Goal: Register for event/course

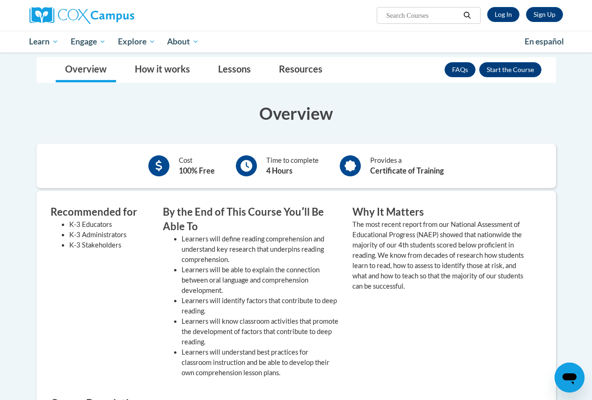
scroll to position [150, 0]
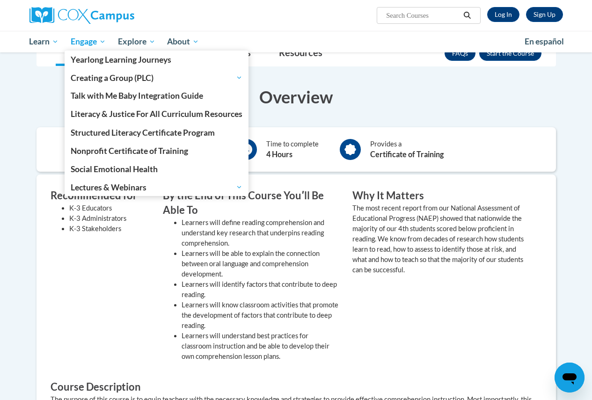
click at [93, 47] on link "Engage" at bounding box center [88, 42] width 47 height 22
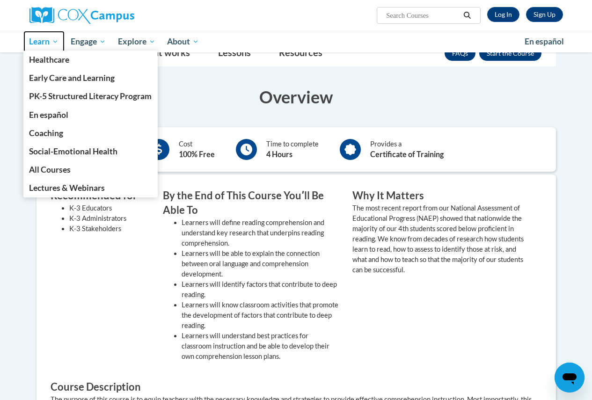
click at [45, 43] on span "Learn" at bounding box center [43, 41] width 29 height 11
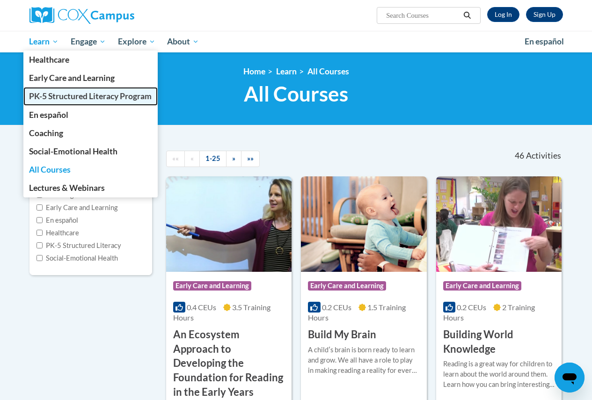
click at [56, 96] on span "PK-5 Structured Literacy Program" at bounding box center [90, 96] width 123 height 10
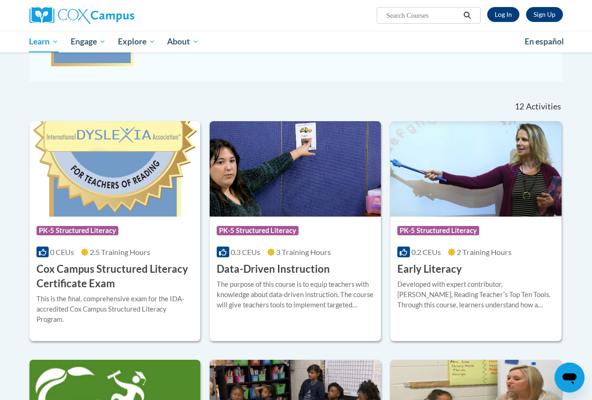
scroll to position [208, 0]
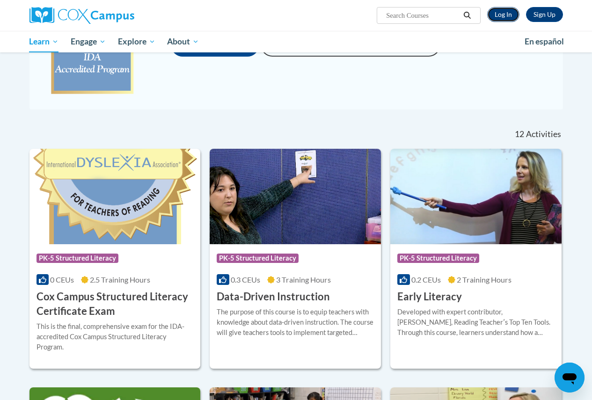
click at [495, 17] on link "Log In" at bounding box center [503, 14] width 32 height 15
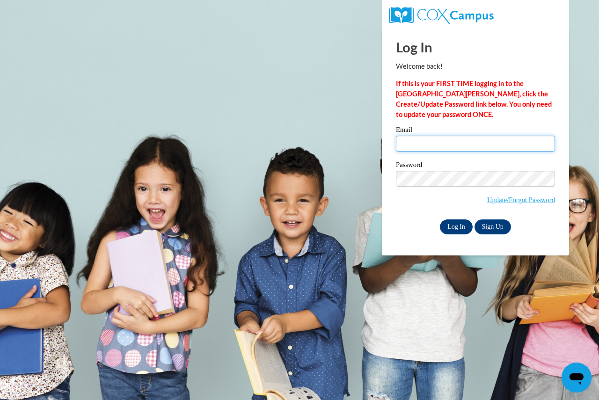
type input "ehlersj@fortschools.org"
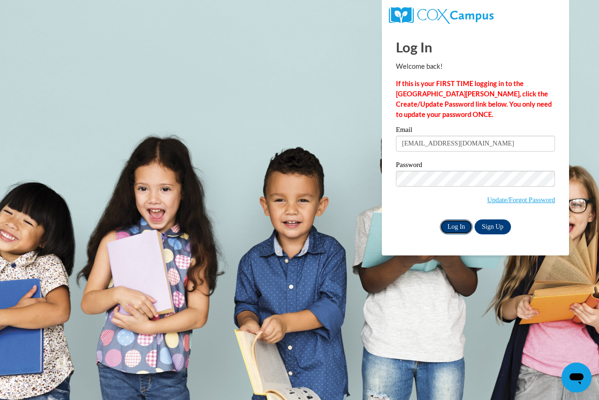
click at [454, 226] on input "Log In" at bounding box center [456, 226] width 33 height 15
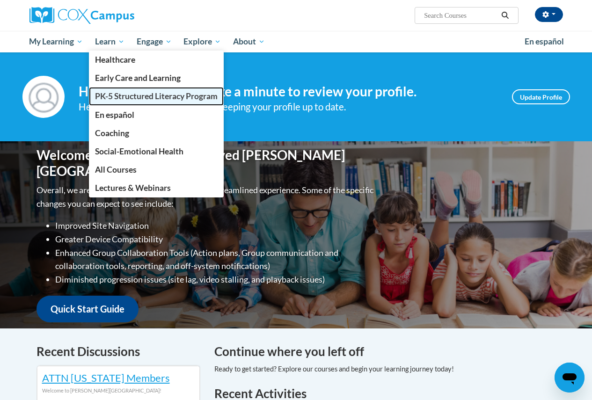
click at [125, 98] on span "PK-5 Structured Literacy Program" at bounding box center [156, 96] width 123 height 10
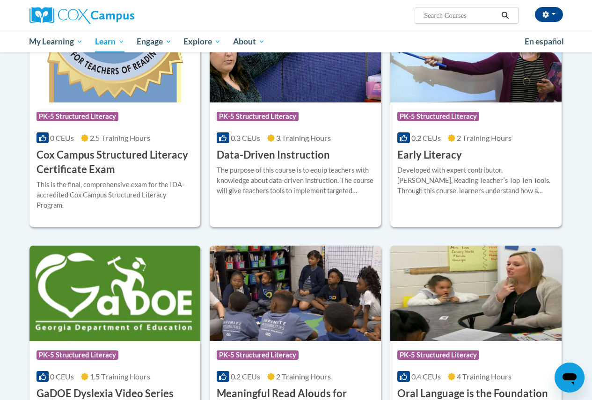
scroll to position [700, 0]
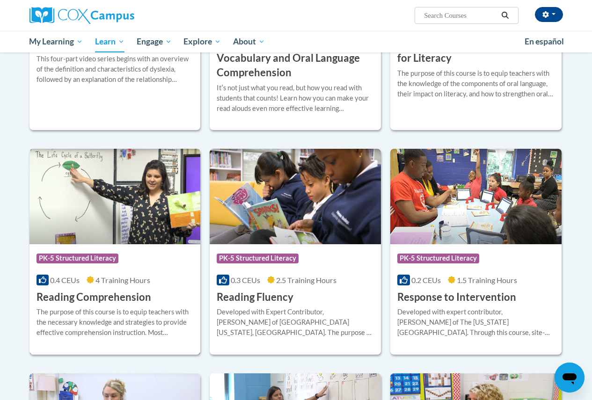
click at [168, 335] on div "The purpose of this course is to equip teachers with the necessary knowledge an…" at bounding box center [115, 322] width 157 height 31
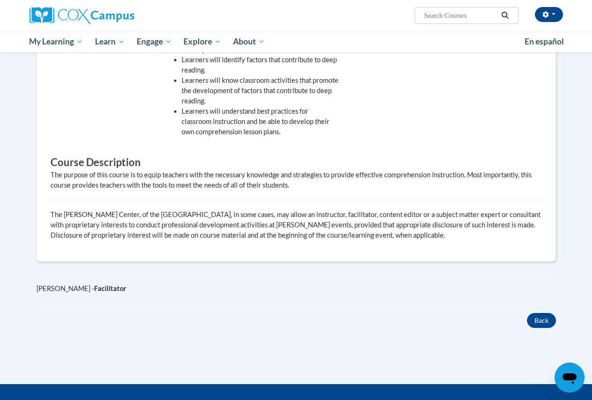
scroll to position [24, 0]
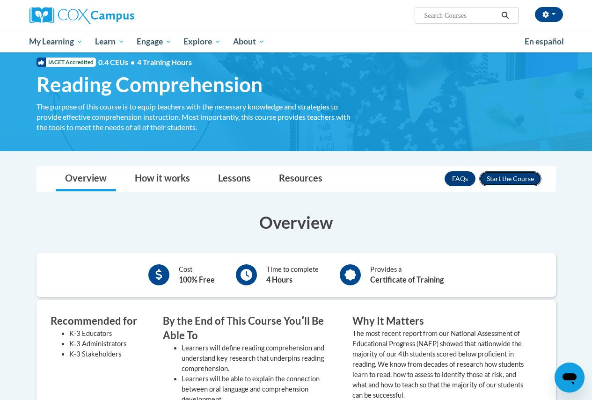
click at [510, 177] on button "Enroll" at bounding box center [510, 178] width 62 height 15
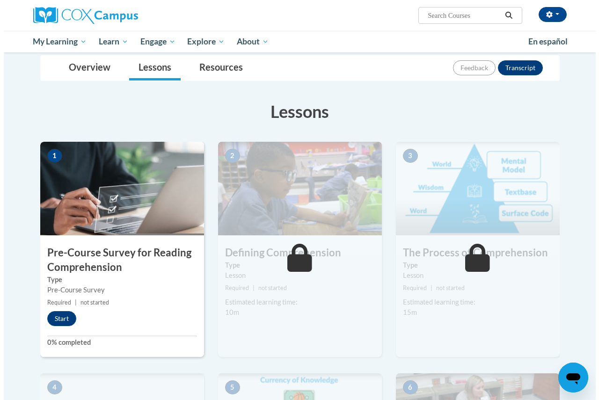
scroll to position [112, 0]
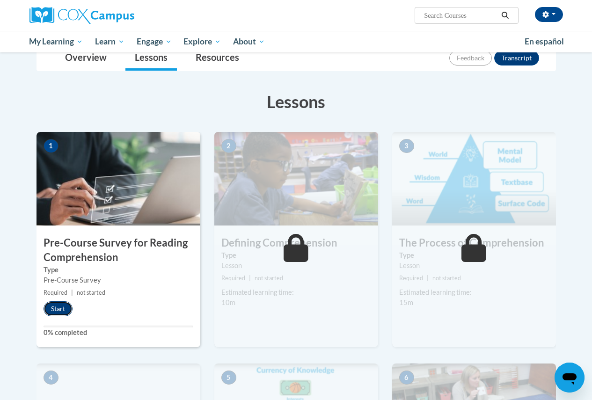
click at [67, 311] on button "Start" at bounding box center [58, 308] width 29 height 15
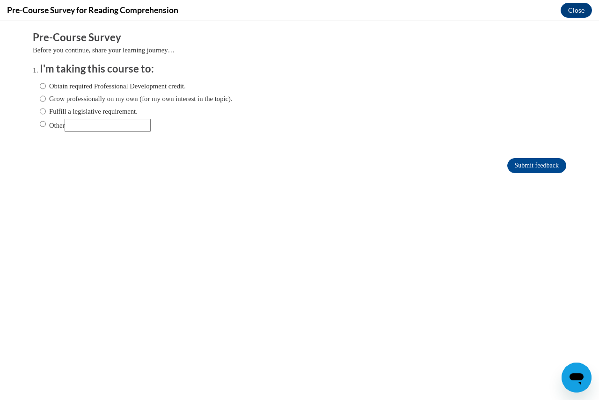
scroll to position [0, 0]
click at [129, 97] on label "Grow professionally on my own (for my own interest in the topic)." at bounding box center [136, 99] width 193 height 10
click at [46, 97] on input "Grow professionally on my own (for my own interest in the topic)." at bounding box center [43, 99] width 6 height 10
radio input "true"
click at [111, 113] on label "Fulfill a legislative requirement." at bounding box center [89, 111] width 98 height 10
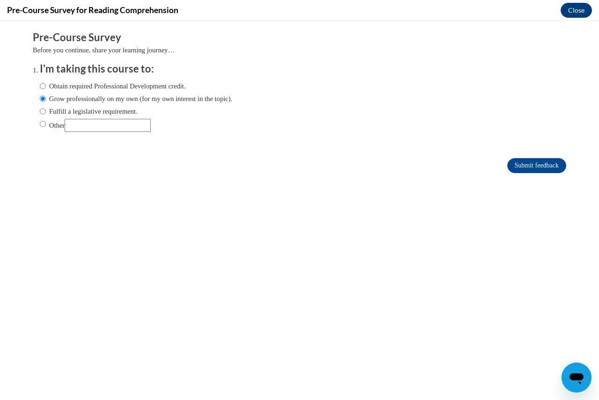
click at [46, 113] on input "Fulfill a legislative requirement." at bounding box center [43, 111] width 6 height 10
radio input "true"
click at [520, 166] on input "Submit feedback" at bounding box center [536, 165] width 59 height 15
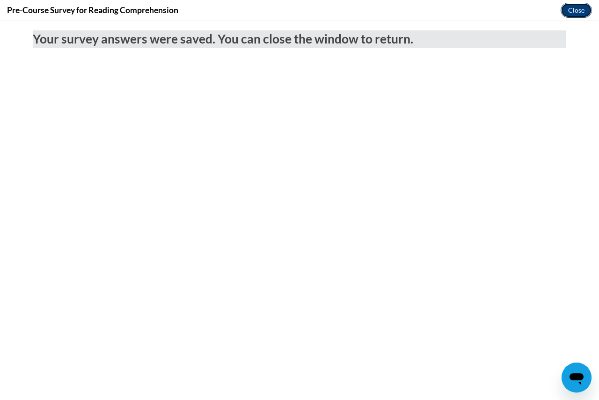
click at [575, 8] on button "Close" at bounding box center [576, 10] width 31 height 15
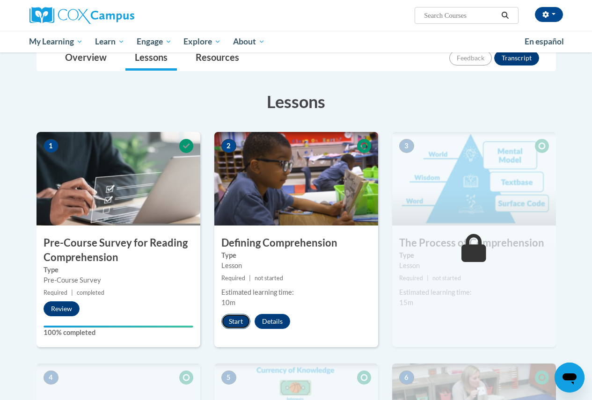
click at [232, 321] on button "Start" at bounding box center [235, 321] width 29 height 15
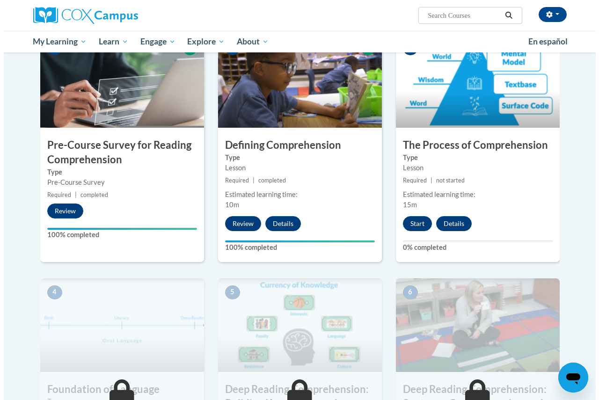
scroll to position [212, 0]
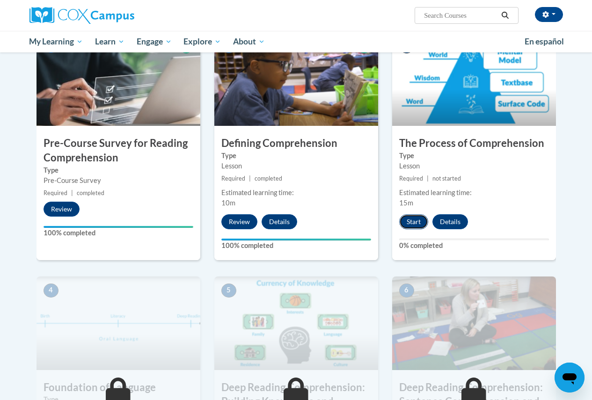
click at [423, 223] on button "Start" at bounding box center [413, 221] width 29 height 15
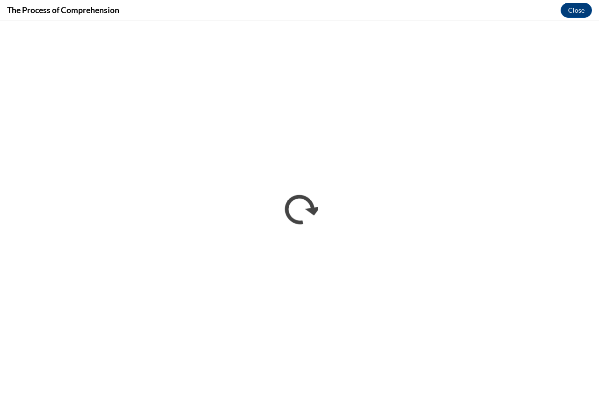
scroll to position [0, 0]
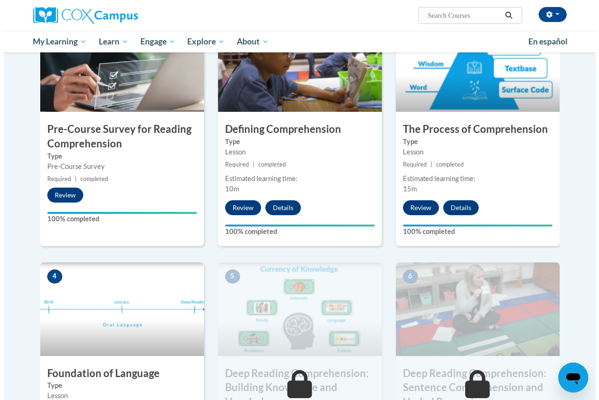
scroll to position [348, 0]
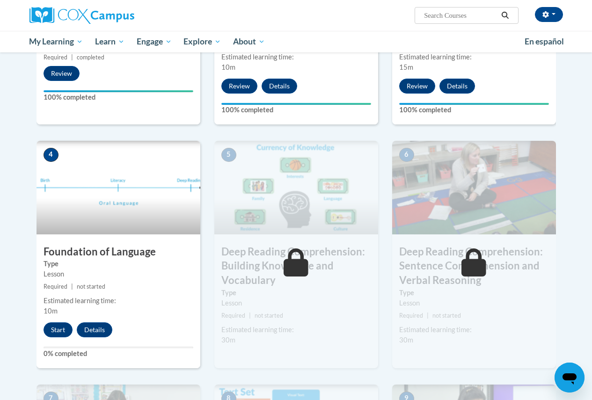
click at [63, 320] on div "4 Foundation of Language Type Lesson Required | not started Estimated learning …" at bounding box center [119, 254] width 164 height 227
click at [65, 327] on button "Start" at bounding box center [58, 329] width 29 height 15
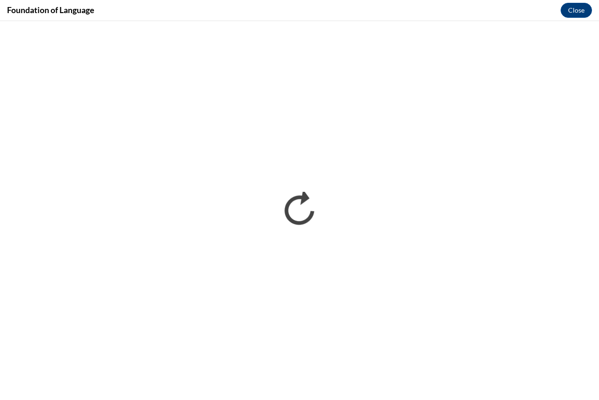
scroll to position [0, 0]
